Goal: Task Accomplishment & Management: Manage account settings

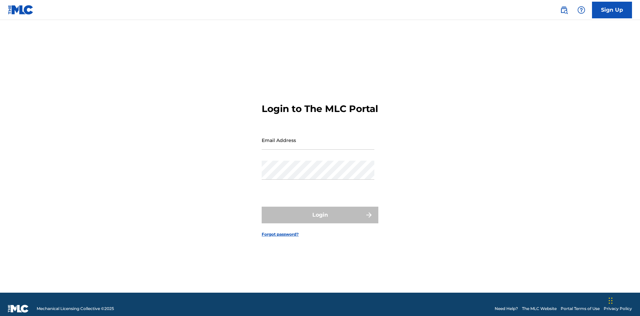
scroll to position [9, 0]
click at [318, 137] on input "Email Address" at bounding box center [318, 140] width 113 height 19
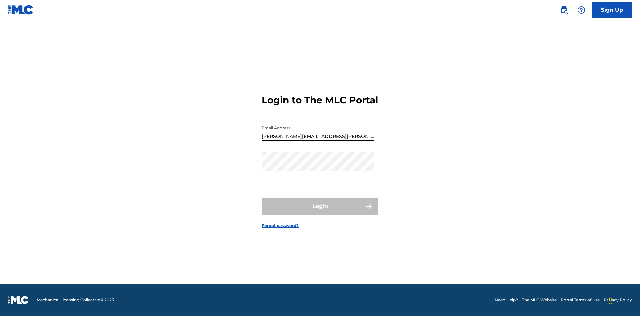
type input "[PERSON_NAME][EMAIL_ADDRESS][PERSON_NAME][DOMAIN_NAME]"
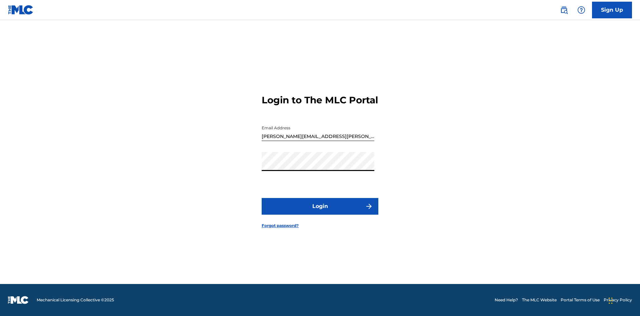
click at [320, 212] on button "Login" at bounding box center [320, 206] width 117 height 17
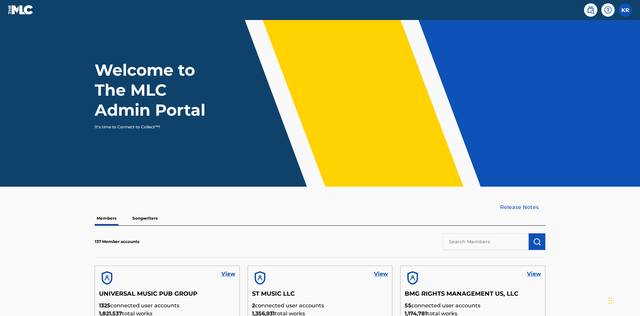
click at [486, 233] on input "text" at bounding box center [486, 241] width 86 height 17
click at [537, 238] on img "submit" at bounding box center [537, 242] width 8 height 8
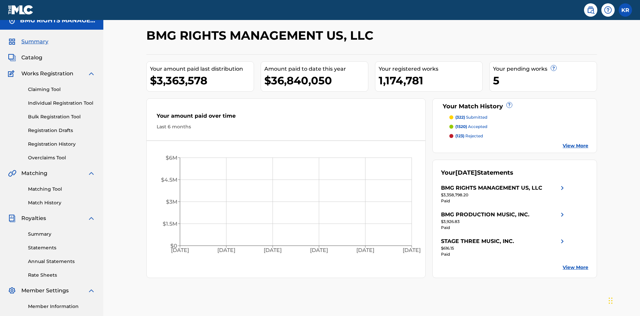
click at [62, 154] on link "Overclaims Tool" at bounding box center [61, 157] width 67 height 7
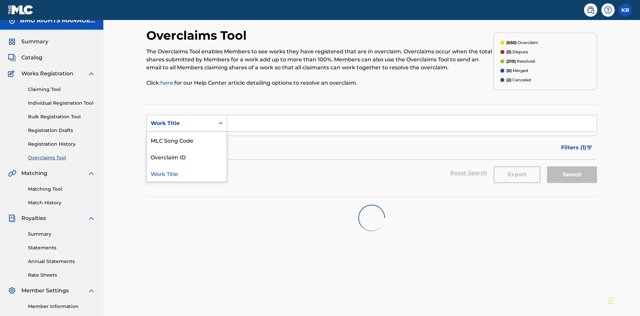
click at [187, 132] on div "MLC Song Code" at bounding box center [187, 140] width 80 height 17
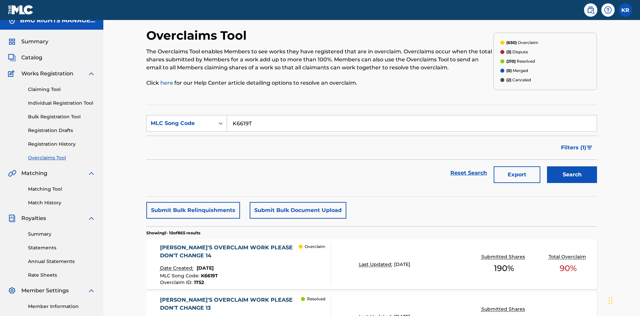
click at [572, 166] on button "Search" at bounding box center [572, 174] width 50 height 17
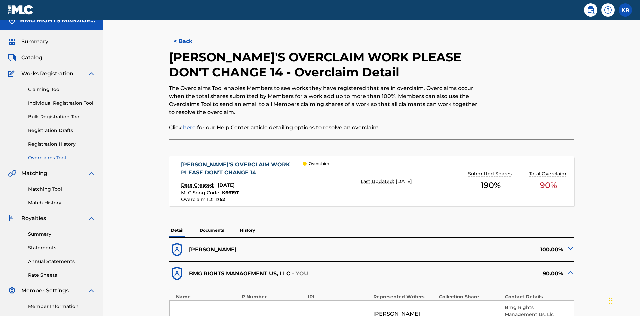
click at [454, 314] on input "45" at bounding box center [454, 318] width 30 height 8
type input "68"
type input "67"
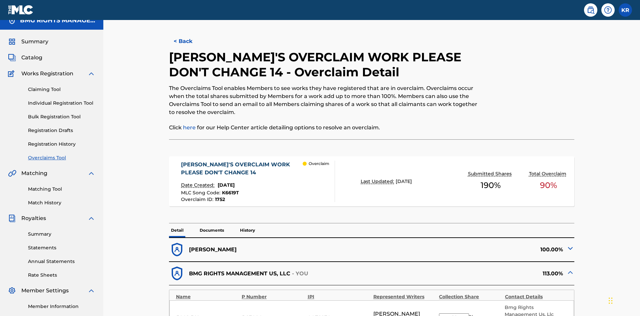
click at [454, 313] on input "68" at bounding box center [454, 317] width 30 height 9
type input "32"
type input "50"
